Goal: Task Accomplishment & Management: Use online tool/utility

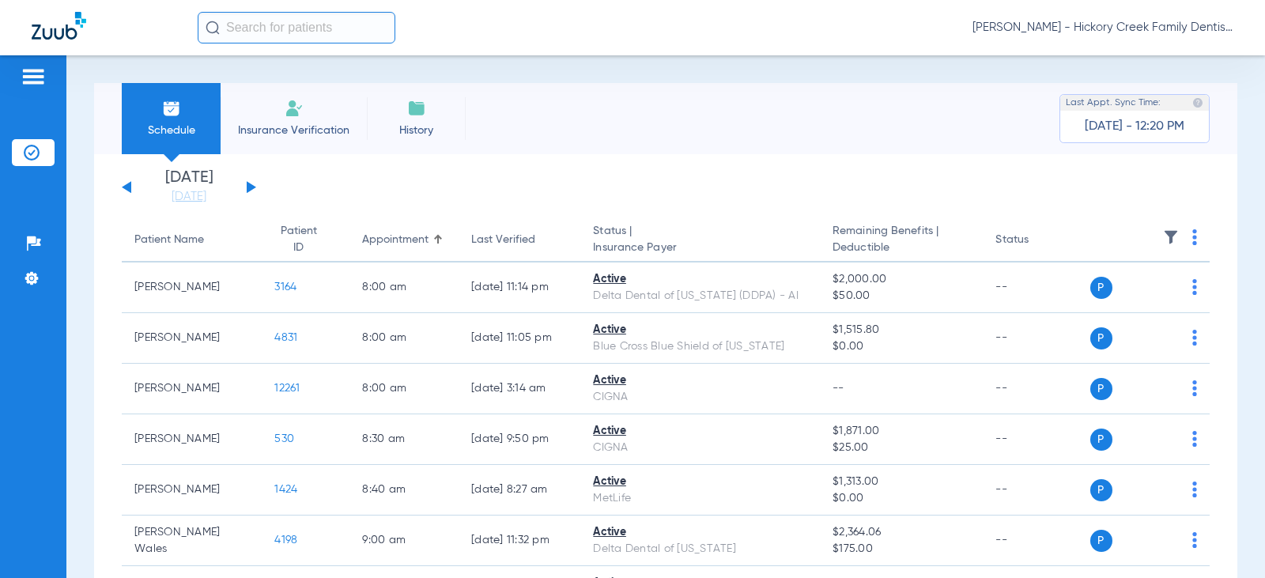
click at [254, 184] on div "[DATE] [DATE] [DATE] [DATE] [DATE] [DATE] [DATE] [DATE] [DATE] [DATE] [DATE] [D…" at bounding box center [189, 187] width 134 height 35
click at [251, 184] on button at bounding box center [251, 187] width 9 height 12
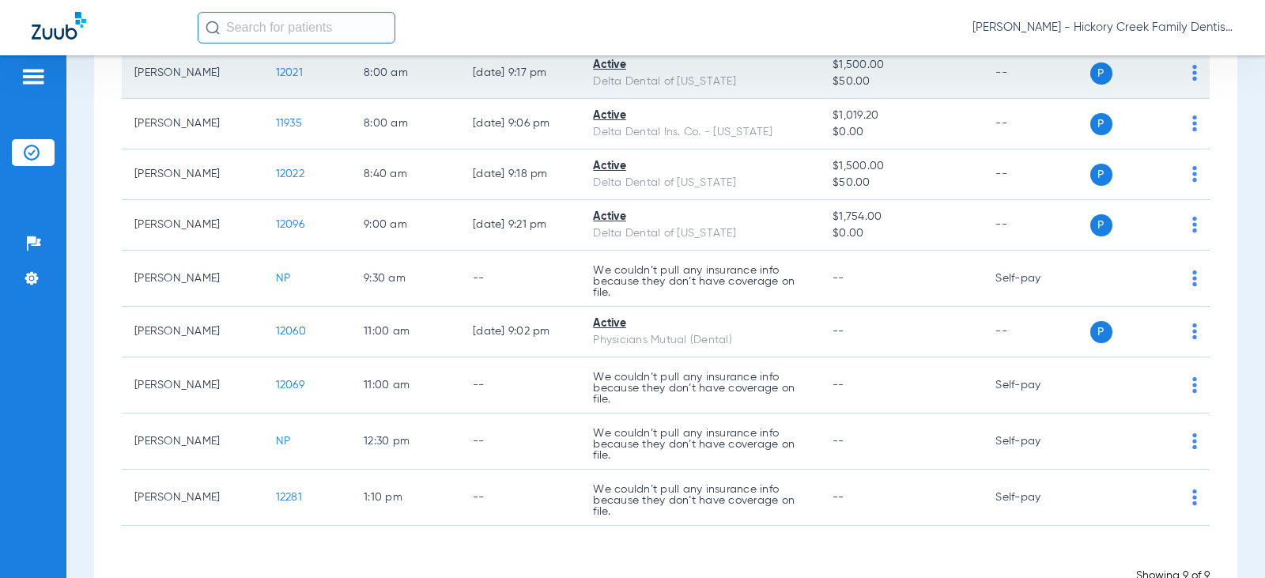
scroll to position [237, 0]
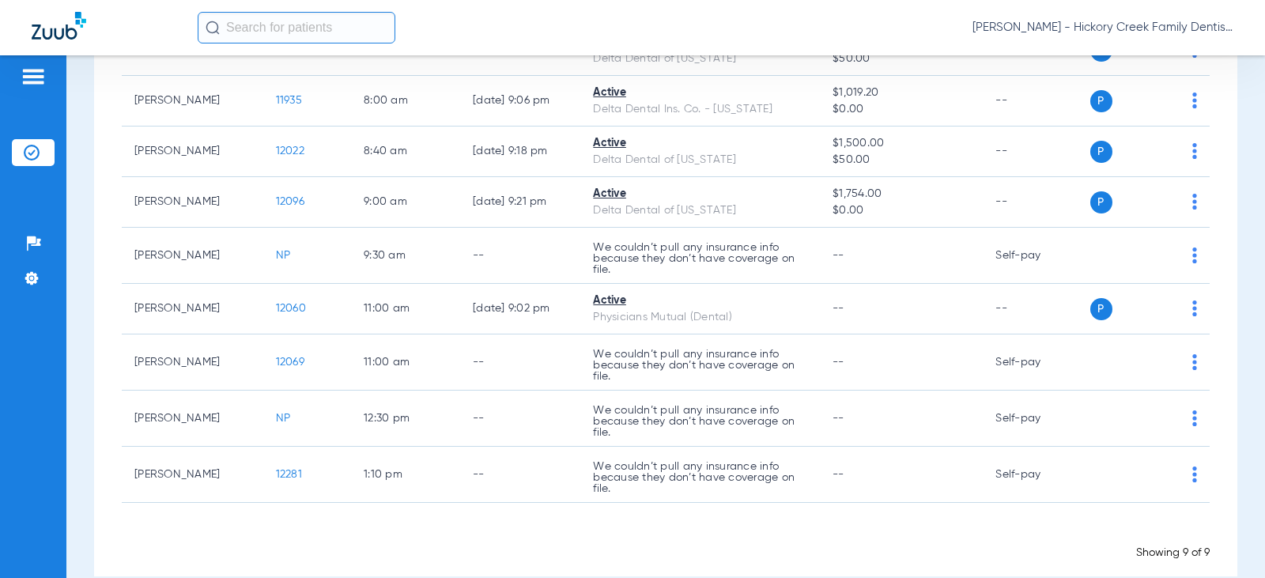
click at [84, 226] on div "Schedule Insurance Verification History Last Appt. Sync Time: [DATE] - 12:24 PM…" at bounding box center [665, 316] width 1198 height 522
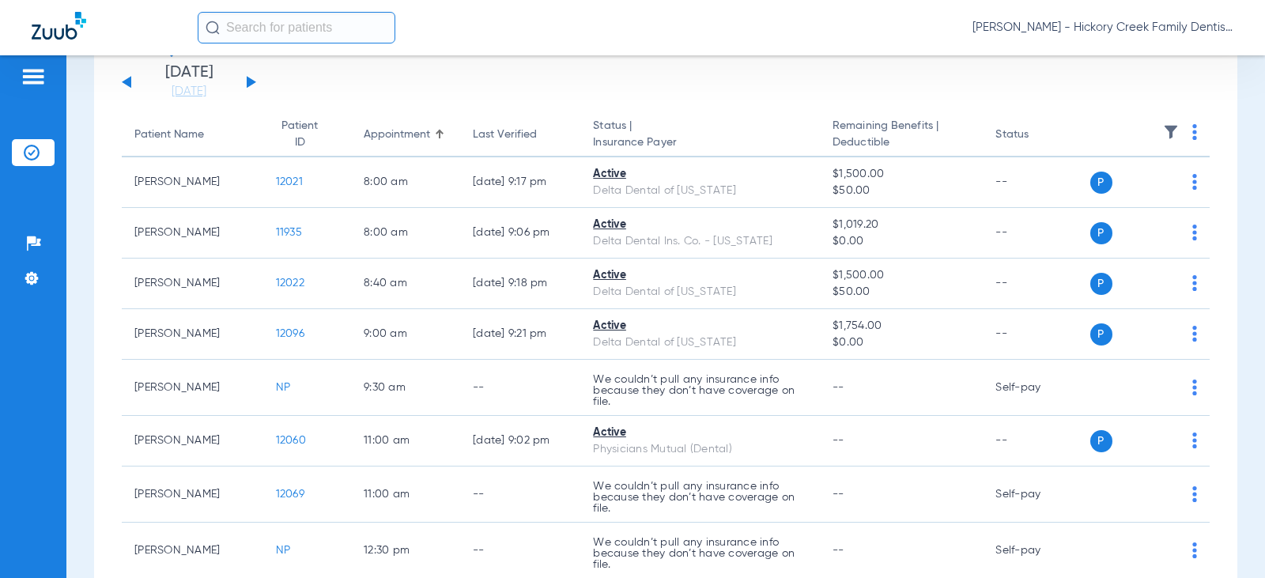
scroll to position [0, 0]
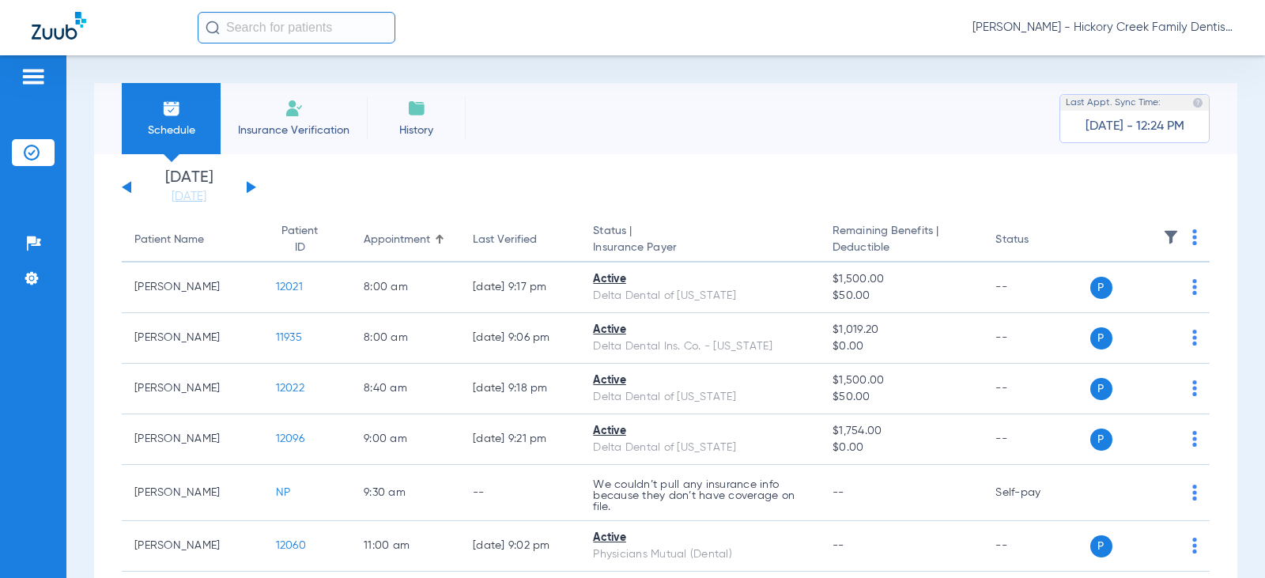
click at [254, 185] on div "[DATE] [DATE] [DATE] [DATE] [DATE] [DATE] [DATE] [DATE] [DATE] [DATE] [DATE] [D…" at bounding box center [189, 187] width 134 height 35
click at [251, 187] on button at bounding box center [251, 187] width 9 height 12
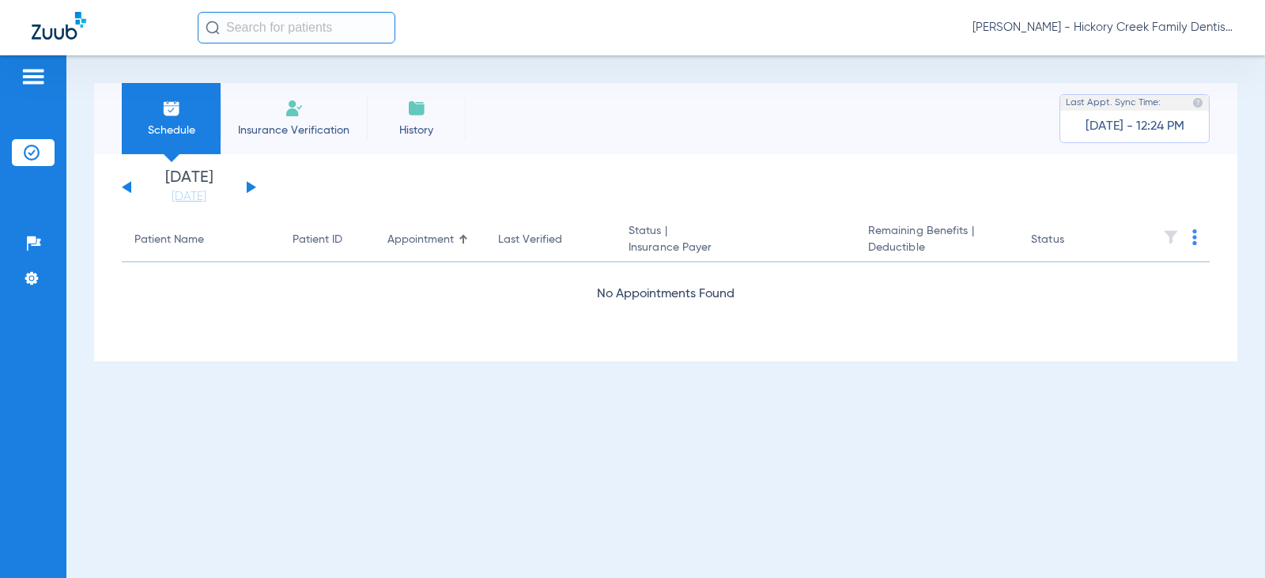
click at [251, 187] on button at bounding box center [251, 187] width 9 height 12
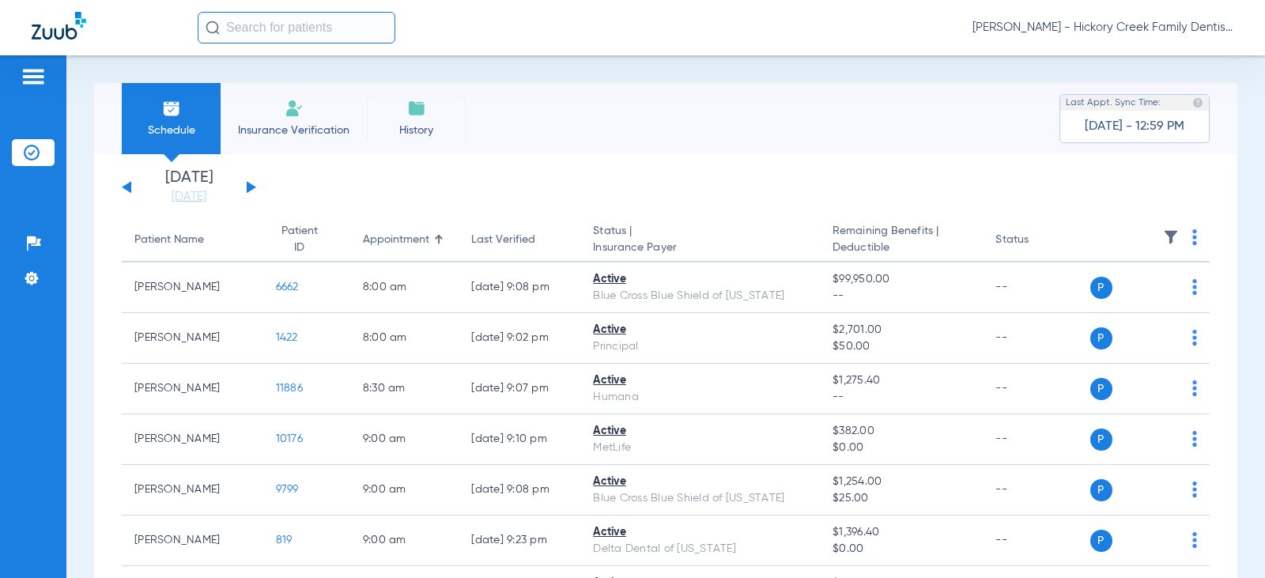
click at [283, 26] on input "text" at bounding box center [297, 28] width 198 height 32
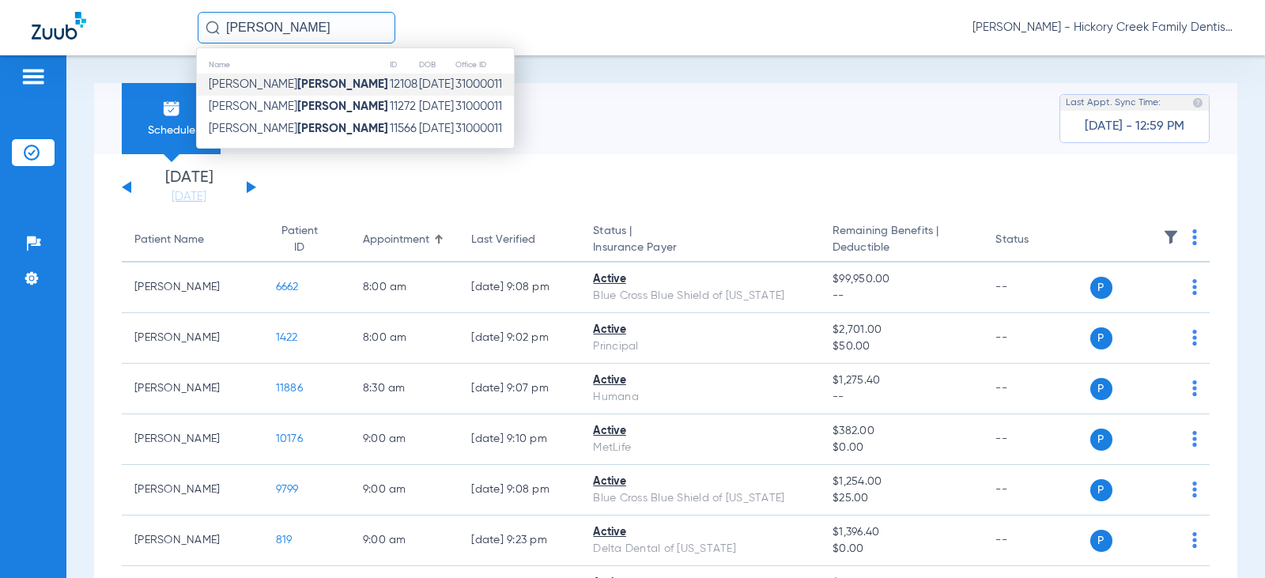
type input "[PERSON_NAME]"
click at [389, 90] on td "12108" at bounding box center [403, 85] width 29 height 22
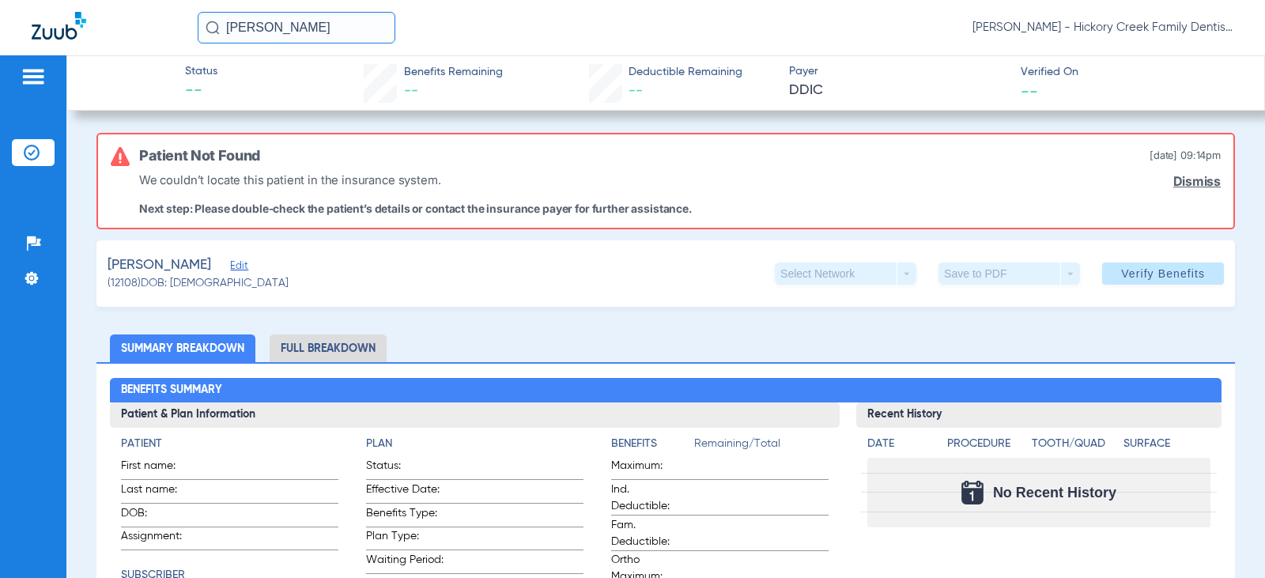
click at [333, 26] on input "[PERSON_NAME]" at bounding box center [297, 28] width 198 height 32
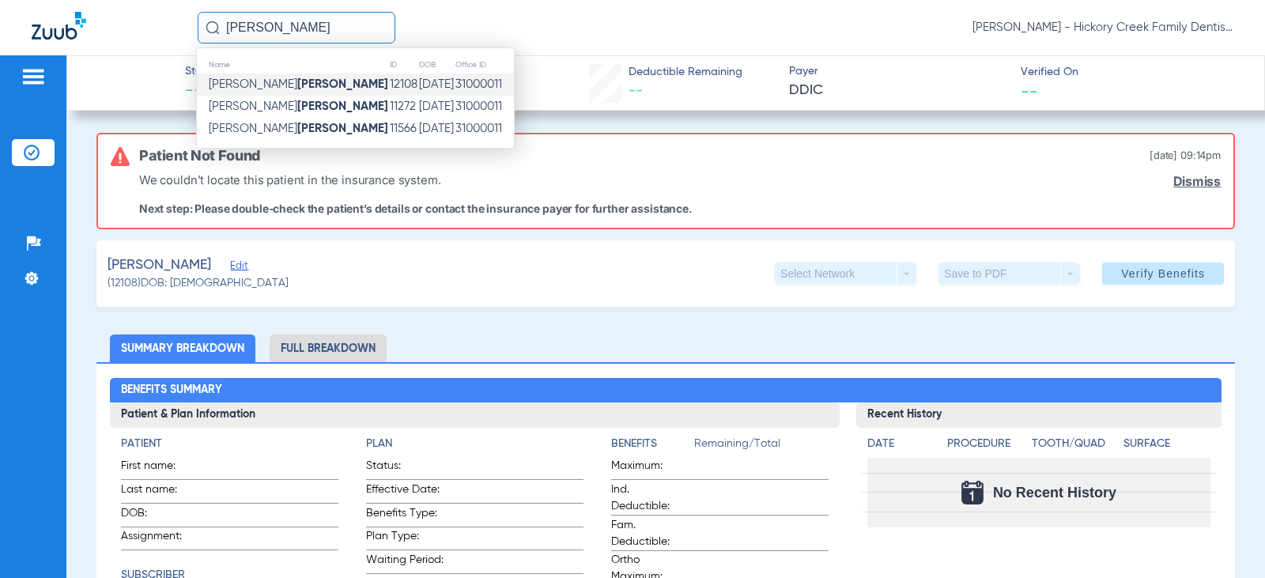
click at [297, 81] on strong "[PERSON_NAME]" at bounding box center [342, 84] width 91 height 12
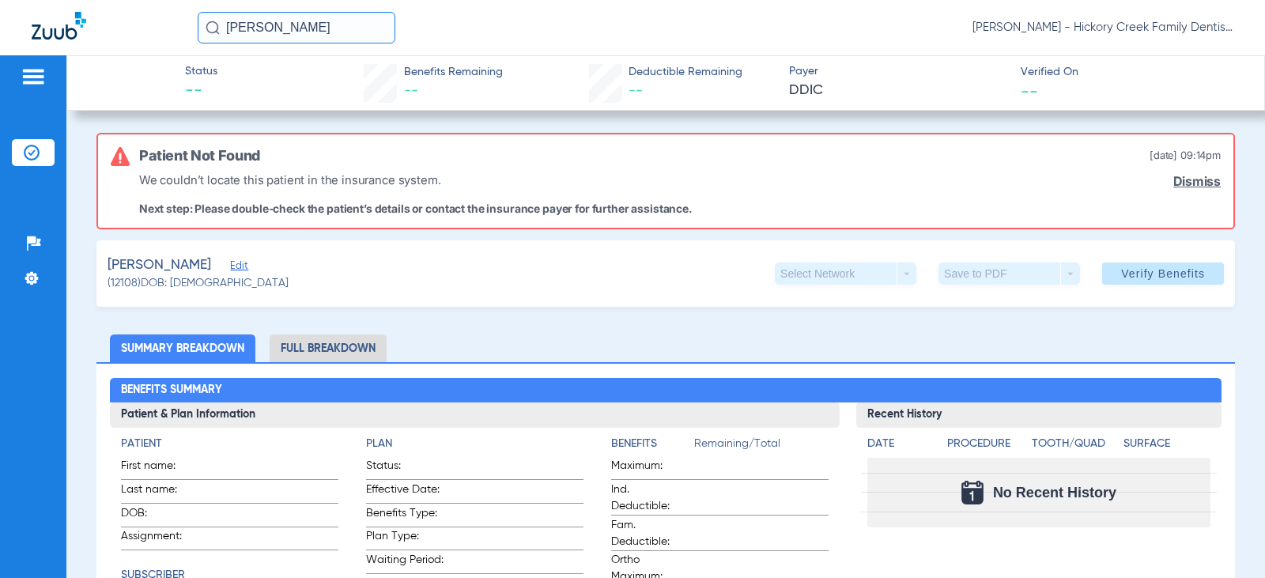
click at [296, 21] on input "[PERSON_NAME]" at bounding box center [297, 28] width 198 height 32
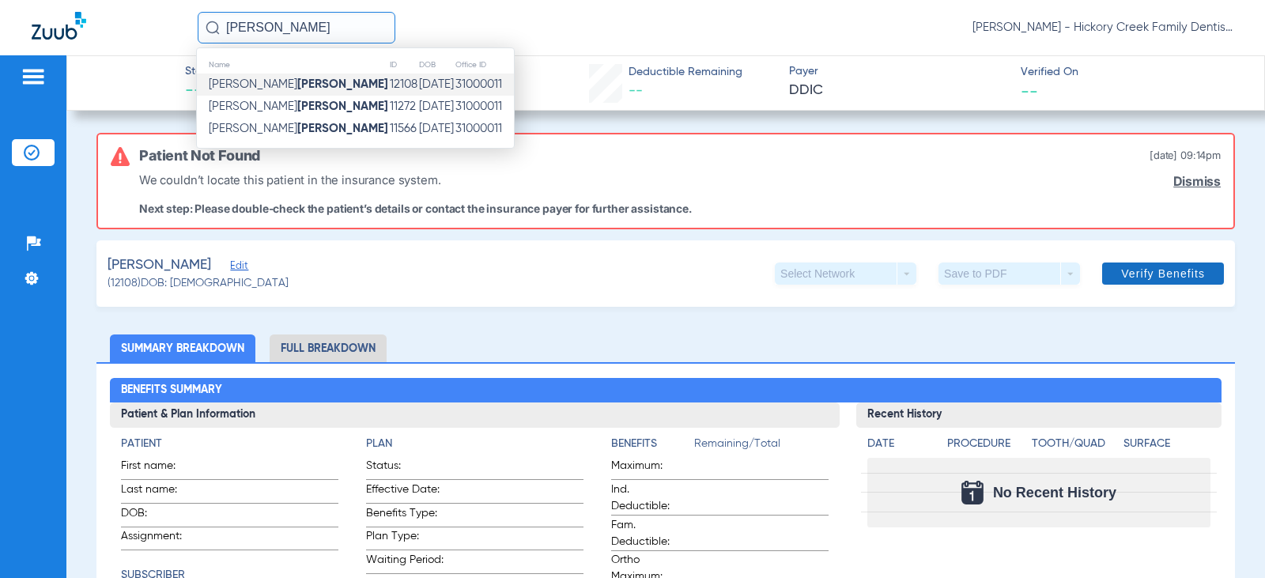
click at [1138, 281] on span at bounding box center [1163, 274] width 122 height 38
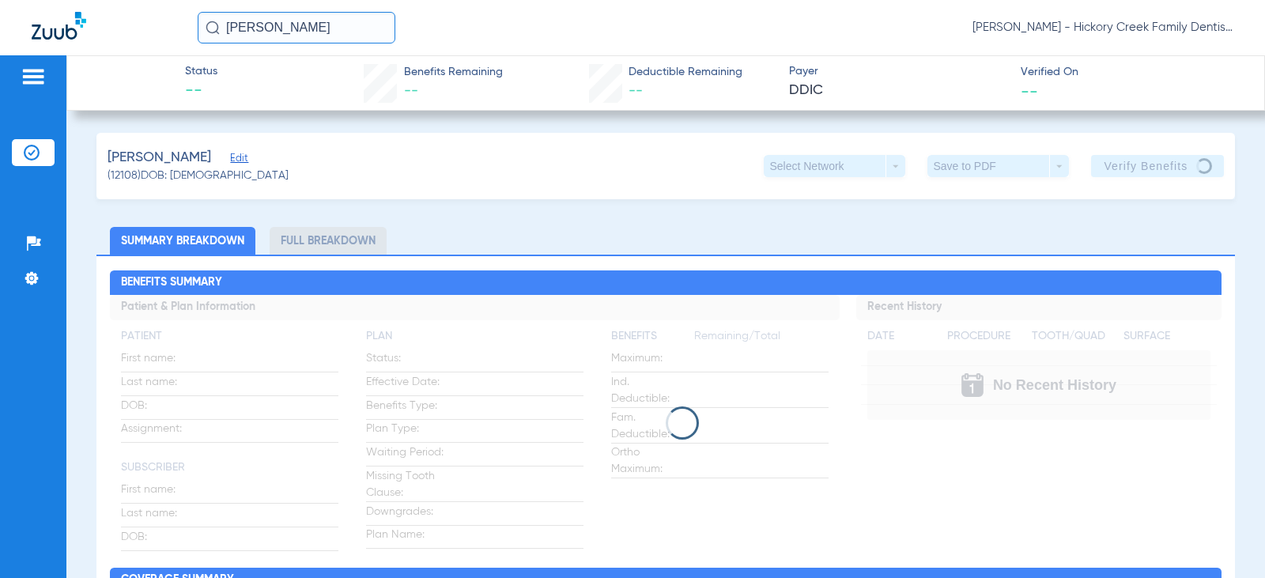
drag, startPoint x: 285, startPoint y: 23, endPoint x: 141, endPoint y: 13, distance: 144.2
click at [141, 13] on div "[PERSON_NAME] [PERSON_NAME] - Hickory Creek Family Dentistry" at bounding box center [632, 27] width 1265 height 55
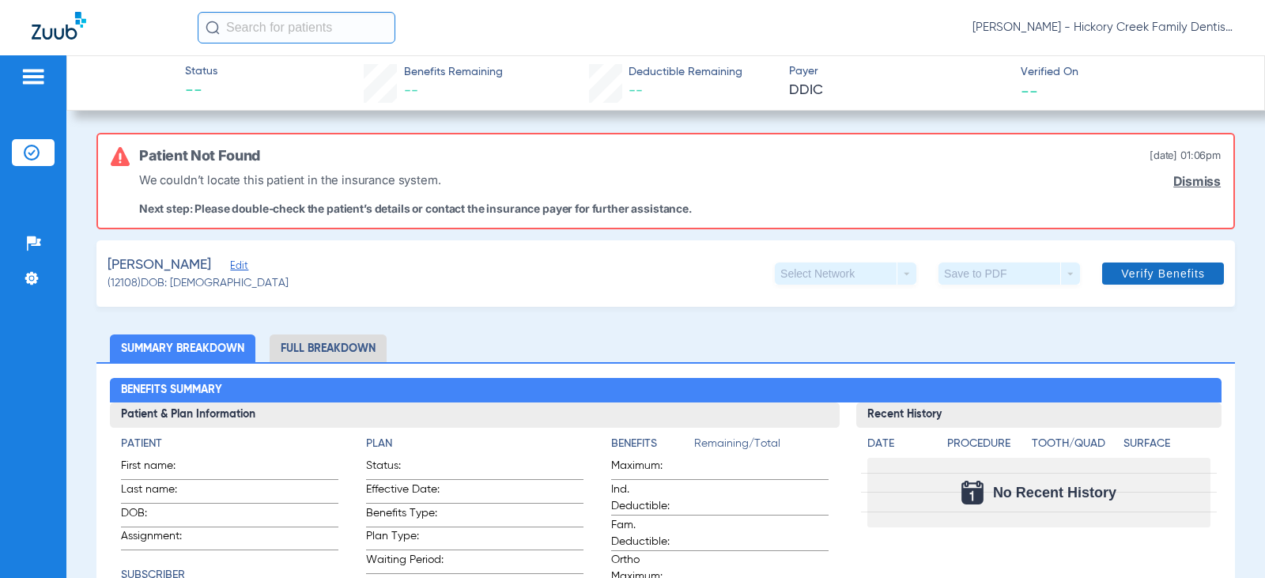
click at [1129, 278] on span "Verify Benefits" at bounding box center [1163, 273] width 84 height 13
click at [1122, 280] on span "Verify Benefits" at bounding box center [1163, 273] width 84 height 13
